Goal: Information Seeking & Learning: Learn about a topic

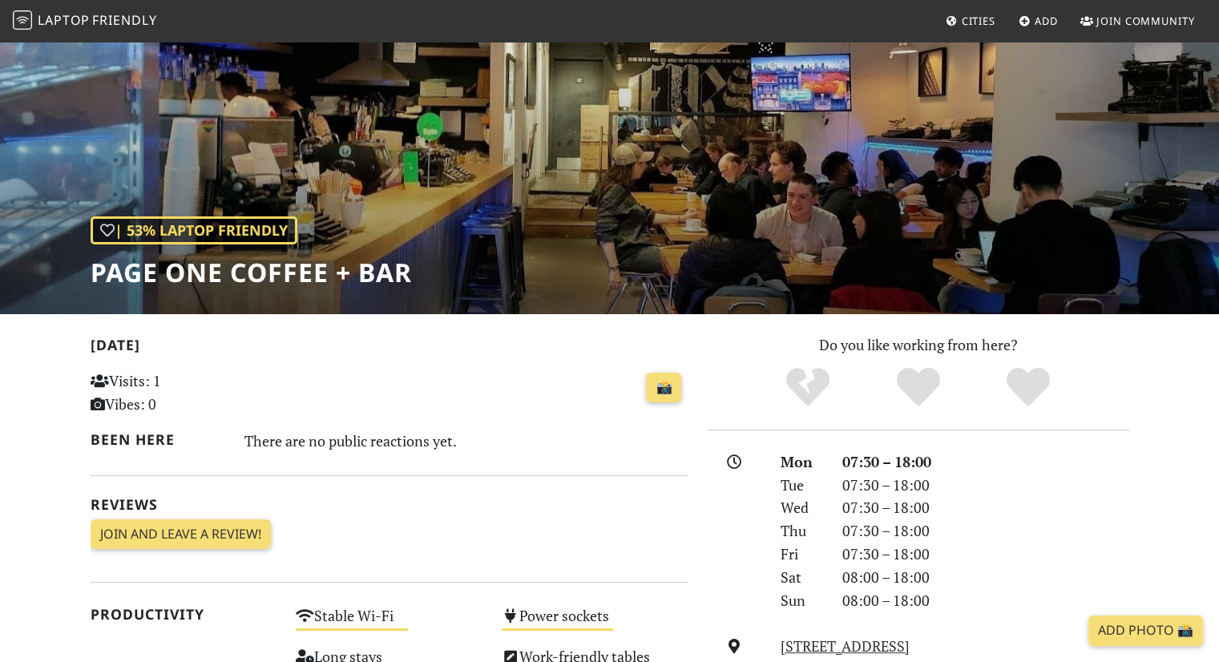
scroll to position [60, 0]
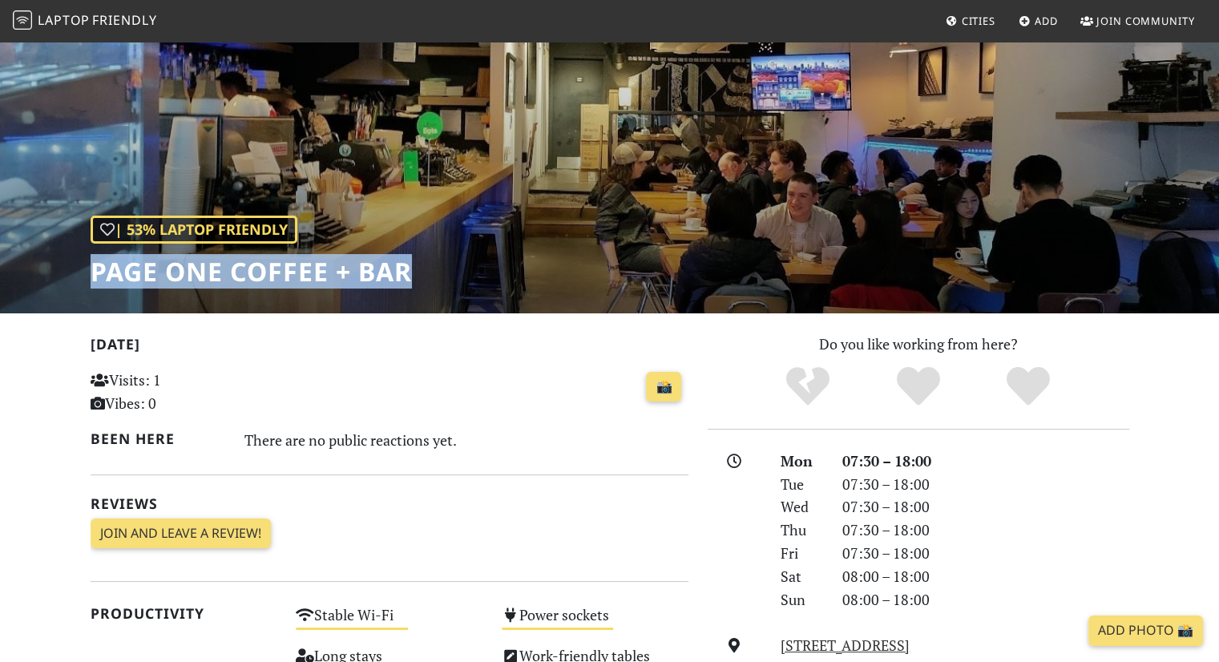
drag, startPoint x: 436, startPoint y: 265, endPoint x: 76, endPoint y: 275, distance: 359.9
click at [76, 275] on div "| 53% Laptop Friendly Page One Coffee + Bar" at bounding box center [609, 146] width 1219 height 333
copy h1 "Page One Coffee + Bar"
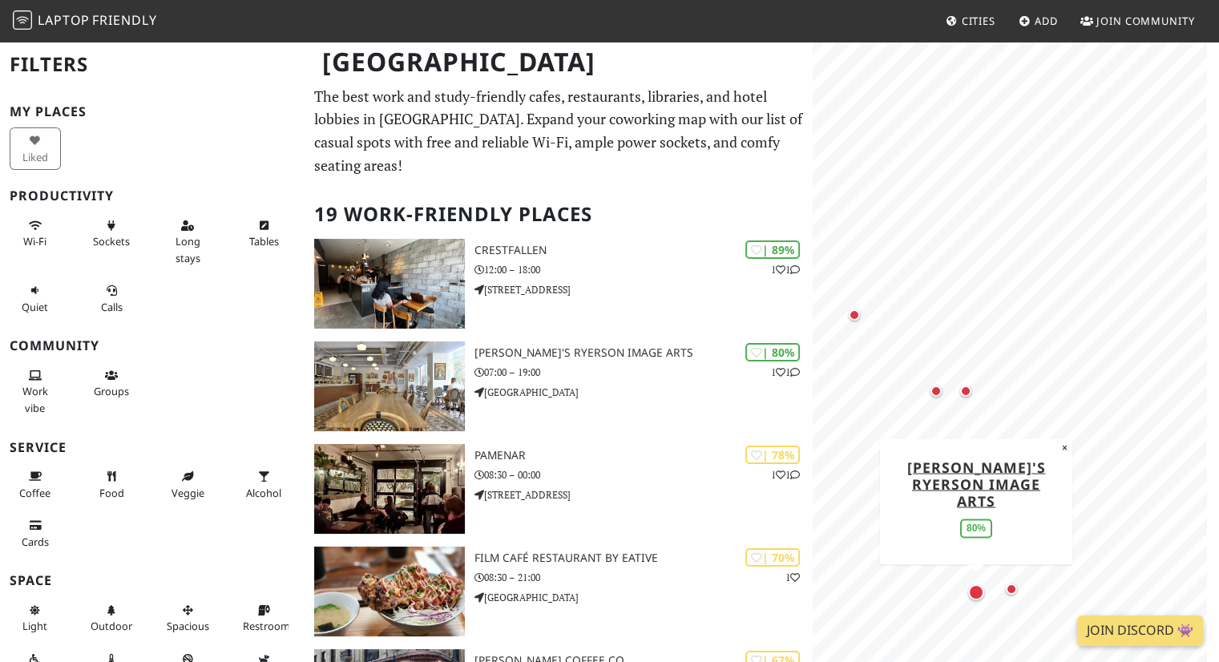
click at [974, 589] on div "Map marker" at bounding box center [976, 592] width 16 height 16
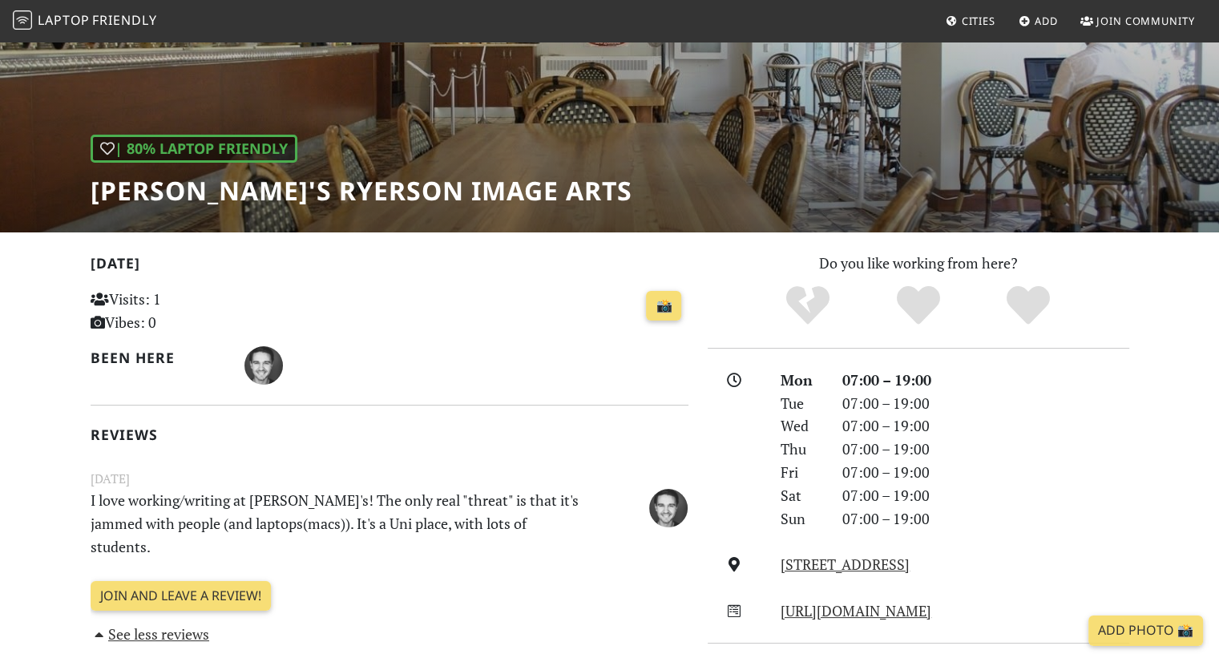
scroll to position [136, 0]
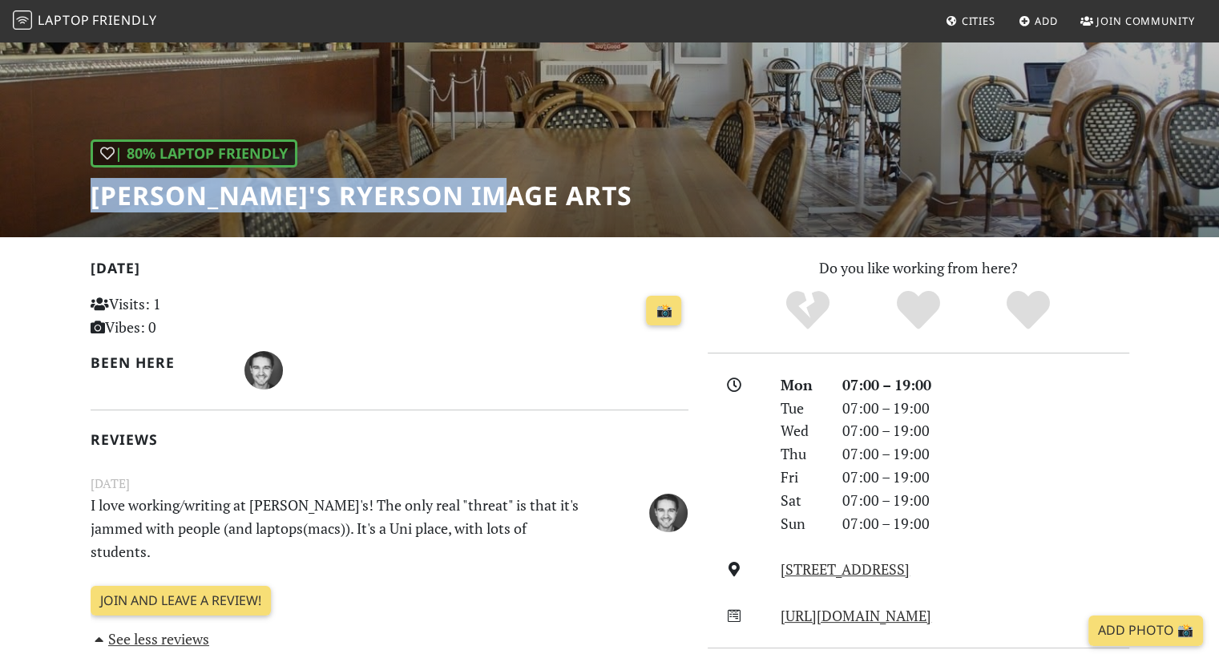
drag, startPoint x: 510, startPoint y: 191, endPoint x: 82, endPoint y: 184, distance: 427.9
click at [82, 184] on div "| 80% Laptop Friendly Balzac's Ryerson Image Arts" at bounding box center [609, 70] width 1219 height 333
click at [282, 184] on h1 "[PERSON_NAME]'s Ryerson Image Arts" at bounding box center [362, 195] width 542 height 30
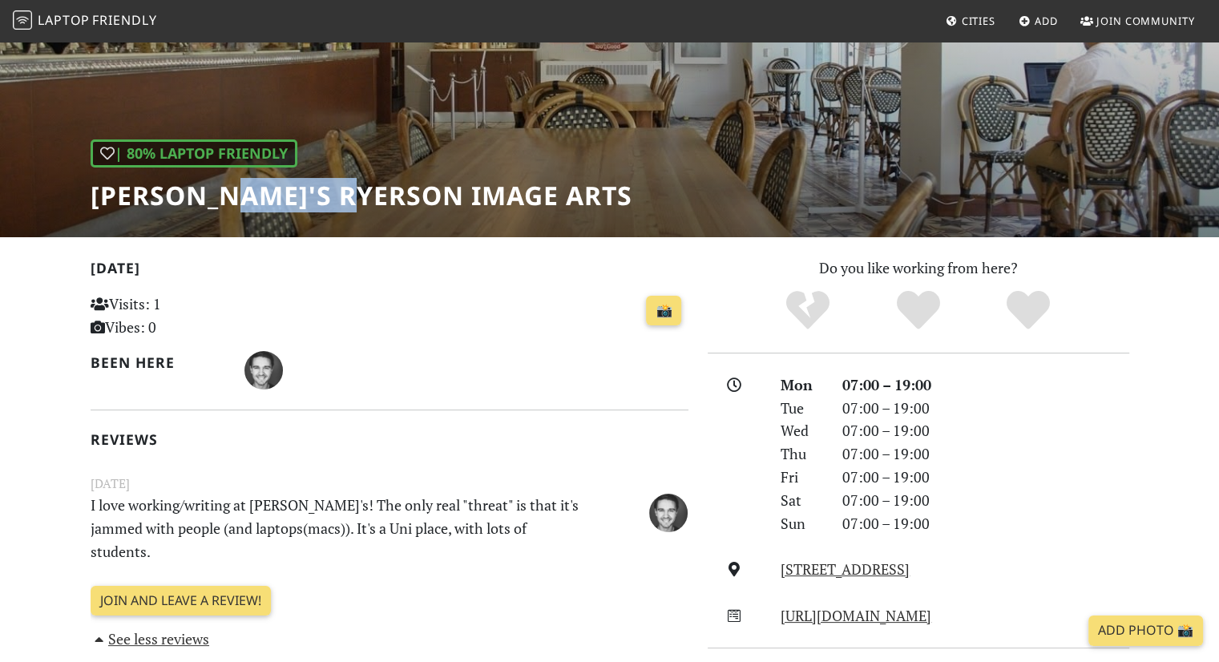
click at [282, 184] on h1 "[PERSON_NAME]'s Ryerson Image Arts" at bounding box center [362, 195] width 542 height 30
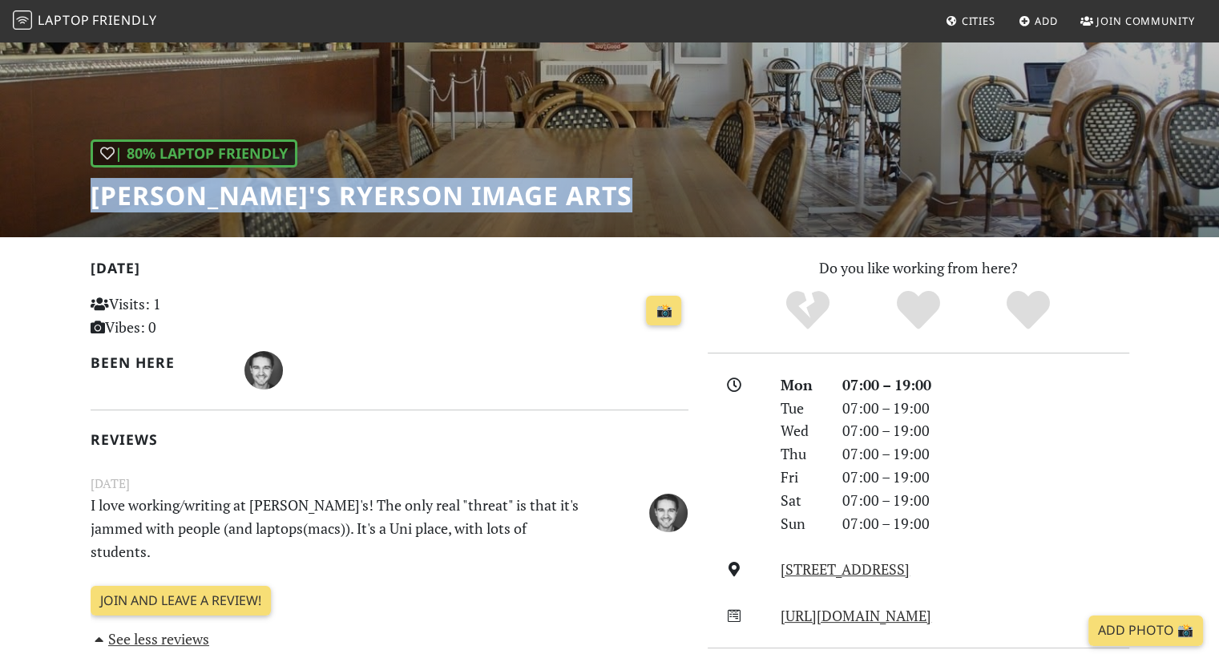
click at [282, 184] on h1 "[PERSON_NAME]'s Ryerson Image Arts" at bounding box center [362, 195] width 542 height 30
